Goal: Go to known website: Access a specific website the user already knows

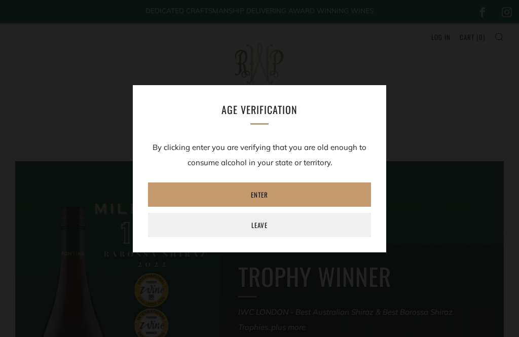
click at [267, 227] on link "Leave" at bounding box center [259, 225] width 223 height 24
click at [273, 230] on link "Leave" at bounding box center [259, 225] width 223 height 24
click at [263, 193] on link "Enter" at bounding box center [259, 195] width 223 height 24
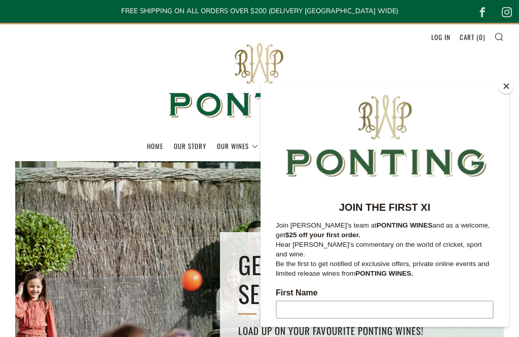
click at [508, 90] on button "Close" at bounding box center [506, 86] width 15 height 15
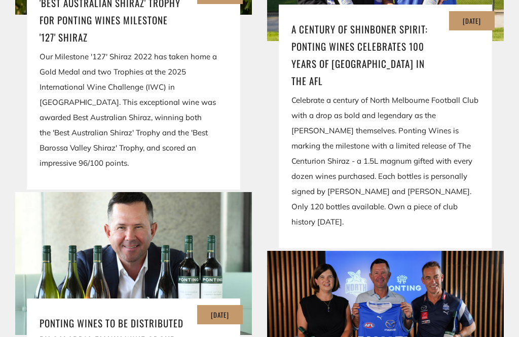
scroll to position [1886, 0]
